Goal: Navigation & Orientation: Find specific page/section

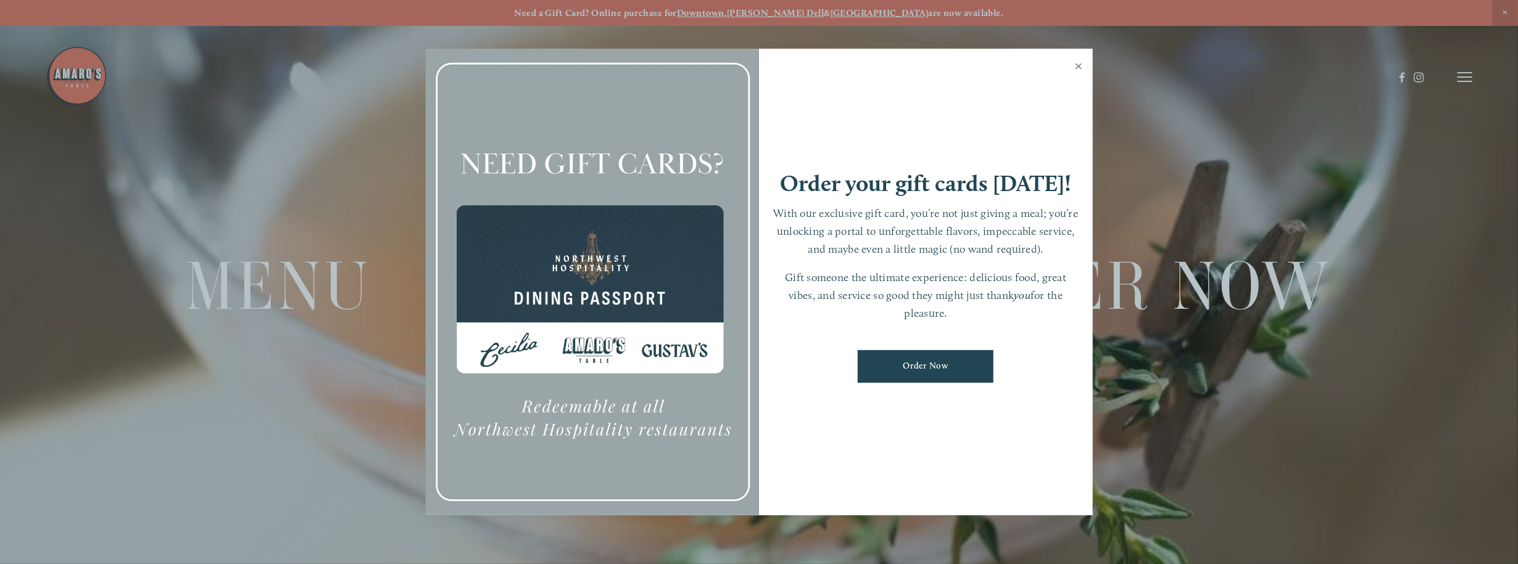
click at [1075, 67] on link "Close" at bounding box center [1079, 68] width 24 height 35
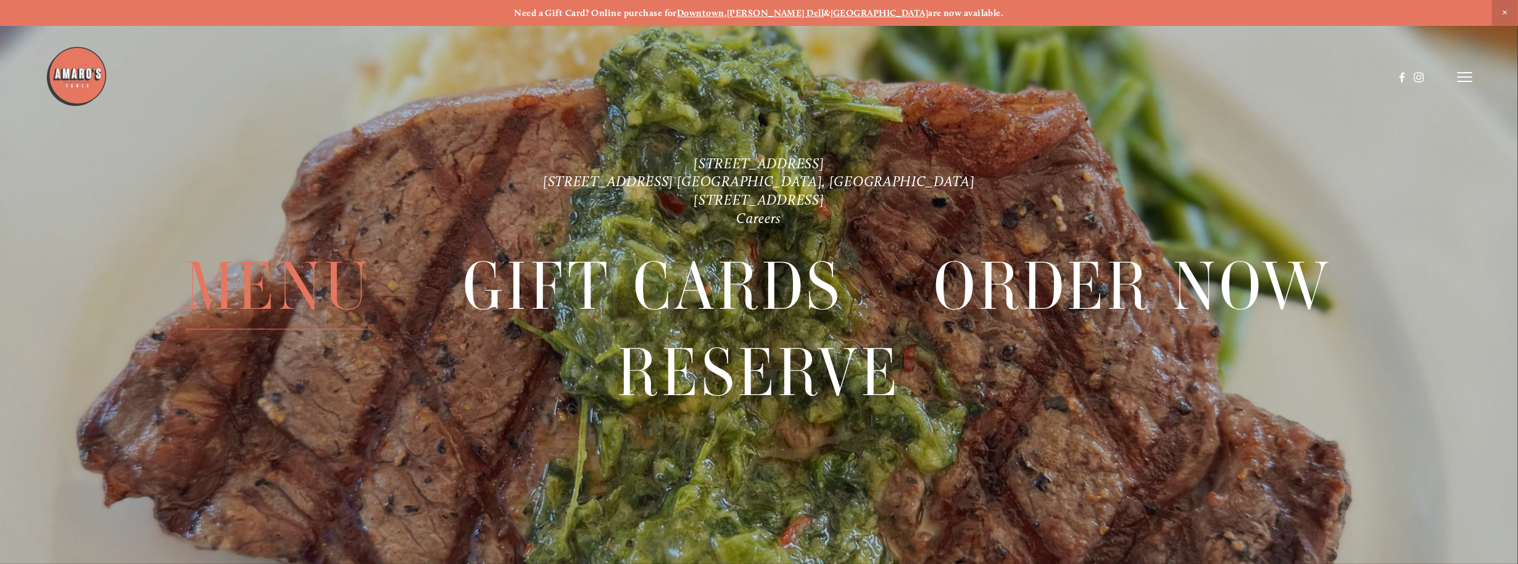
click at [279, 274] on span "Menu" at bounding box center [279, 287] width 186 height 86
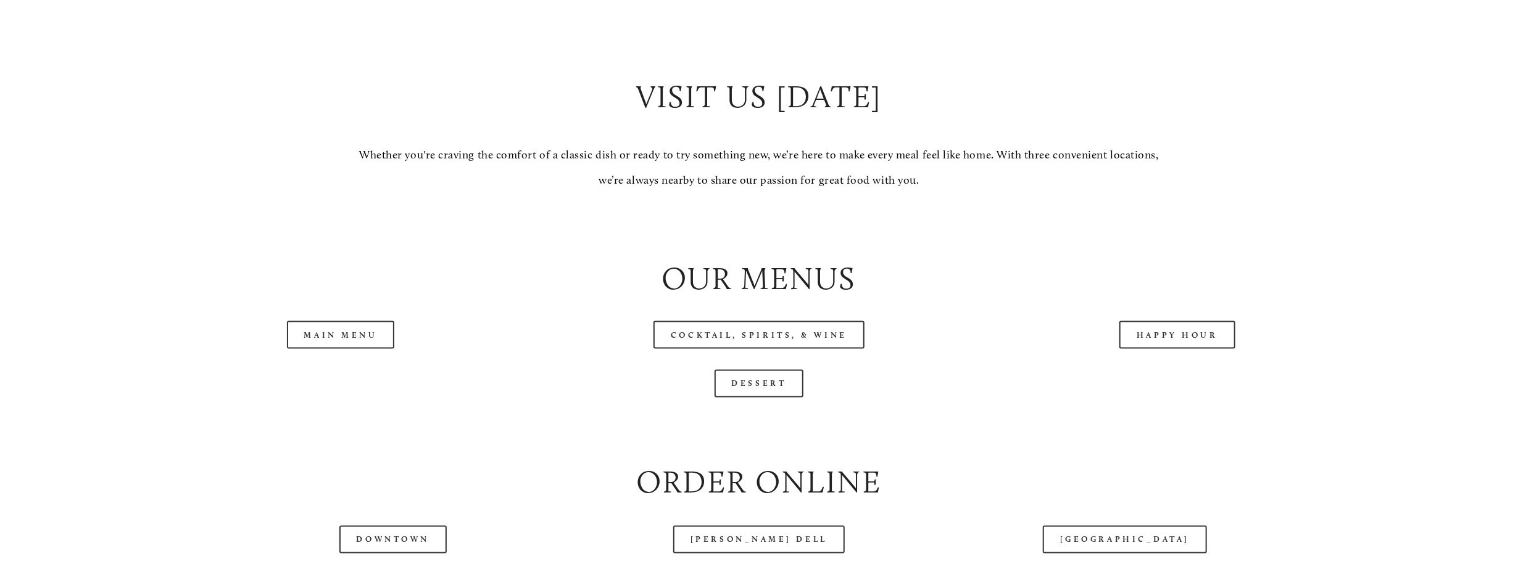
scroll to position [1604, 0]
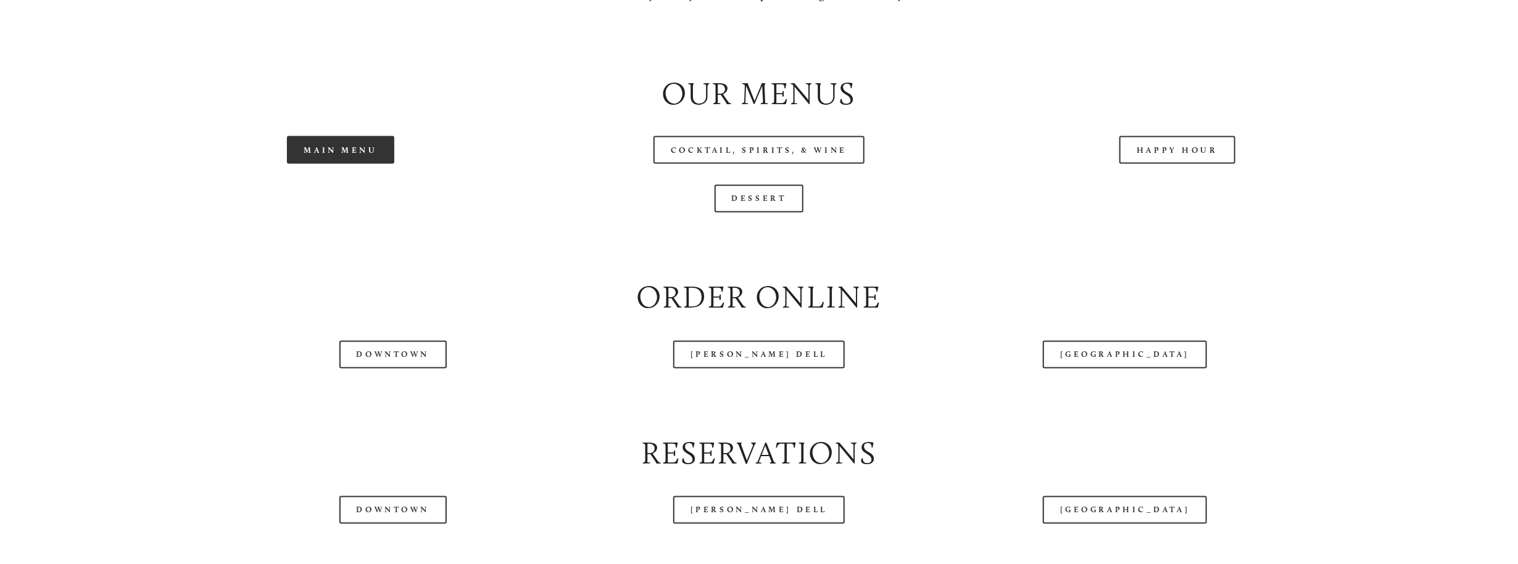
click at [337, 154] on link "Main Menu" at bounding box center [341, 150] width 108 height 28
click at [1202, 151] on link "Happy Hour" at bounding box center [1177, 150] width 116 height 28
click at [751, 205] on link "Dessert" at bounding box center [758, 199] width 89 height 28
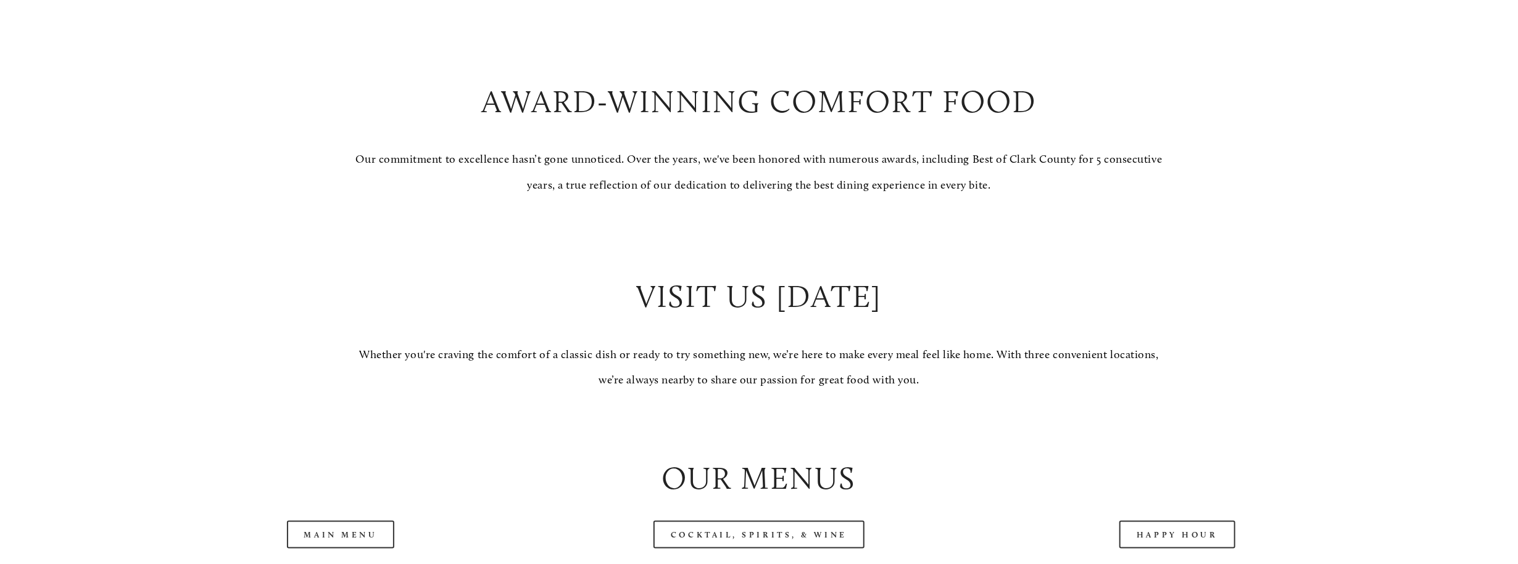
scroll to position [1357, 0]
